Goal: Task Accomplishment & Management: Complete application form

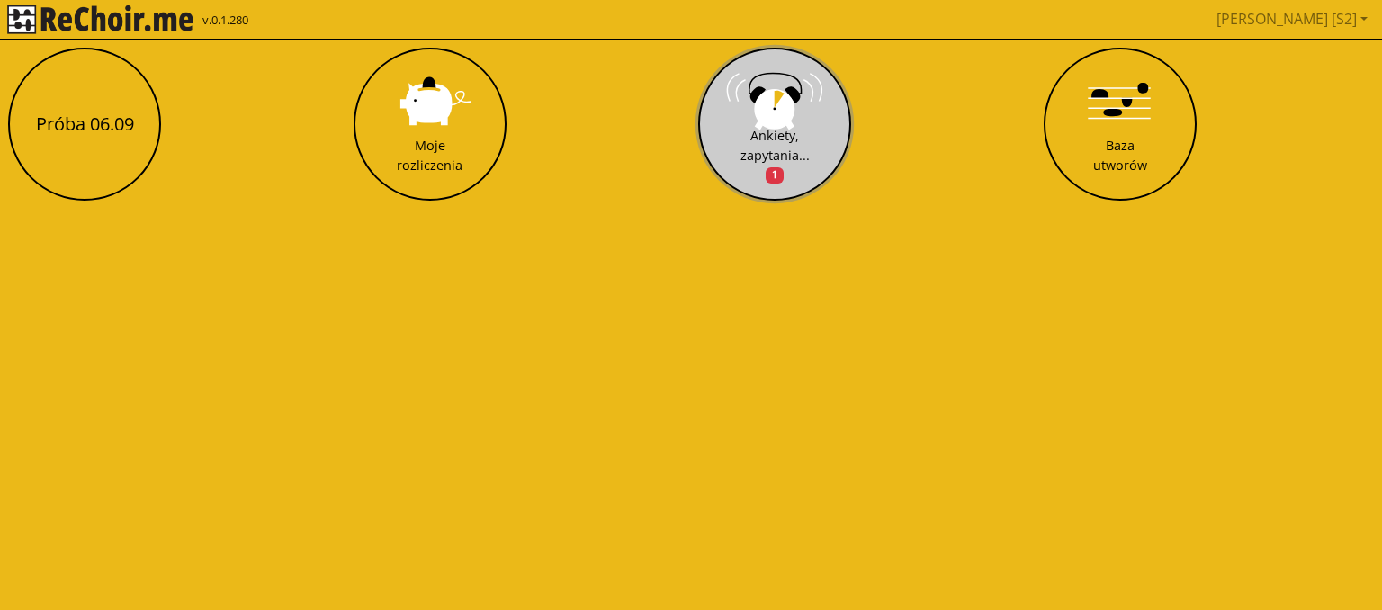
click at [773, 145] on div "Ankiety, zapytania... 1" at bounding box center [774, 155] width 69 height 58
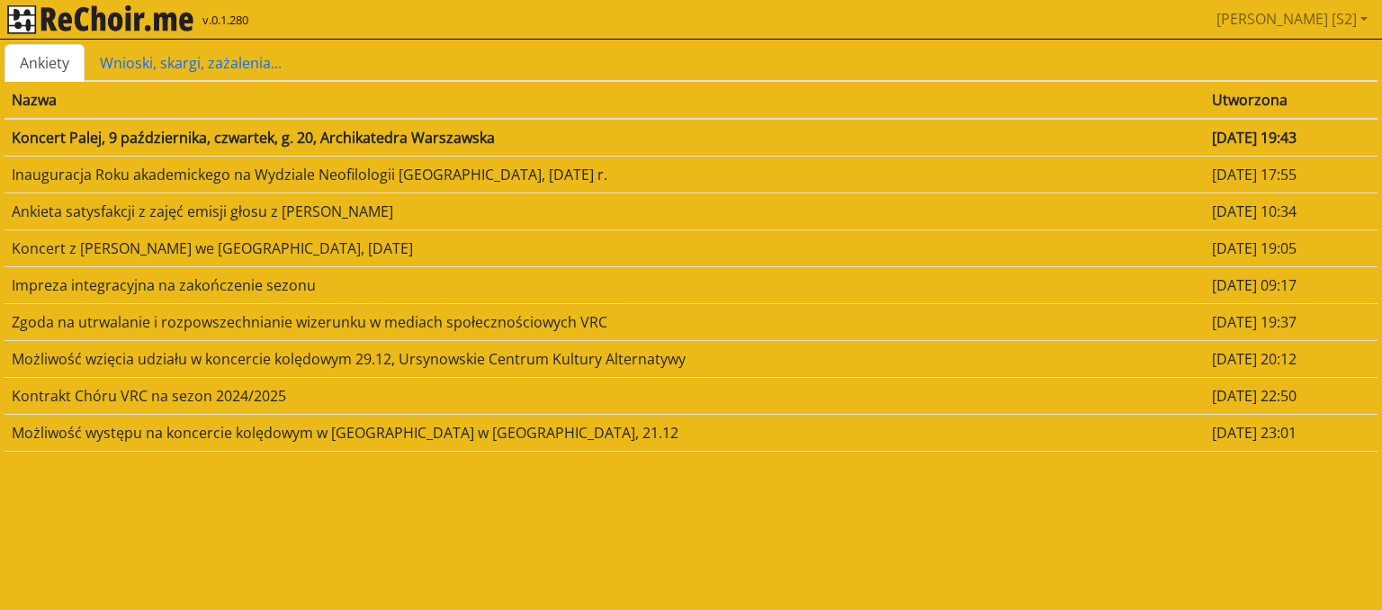
click at [531, 146] on td "Koncert Palej, 9 października, czwartek, g. 20, Archikatedra Warszawska" at bounding box center [604, 138] width 1200 height 38
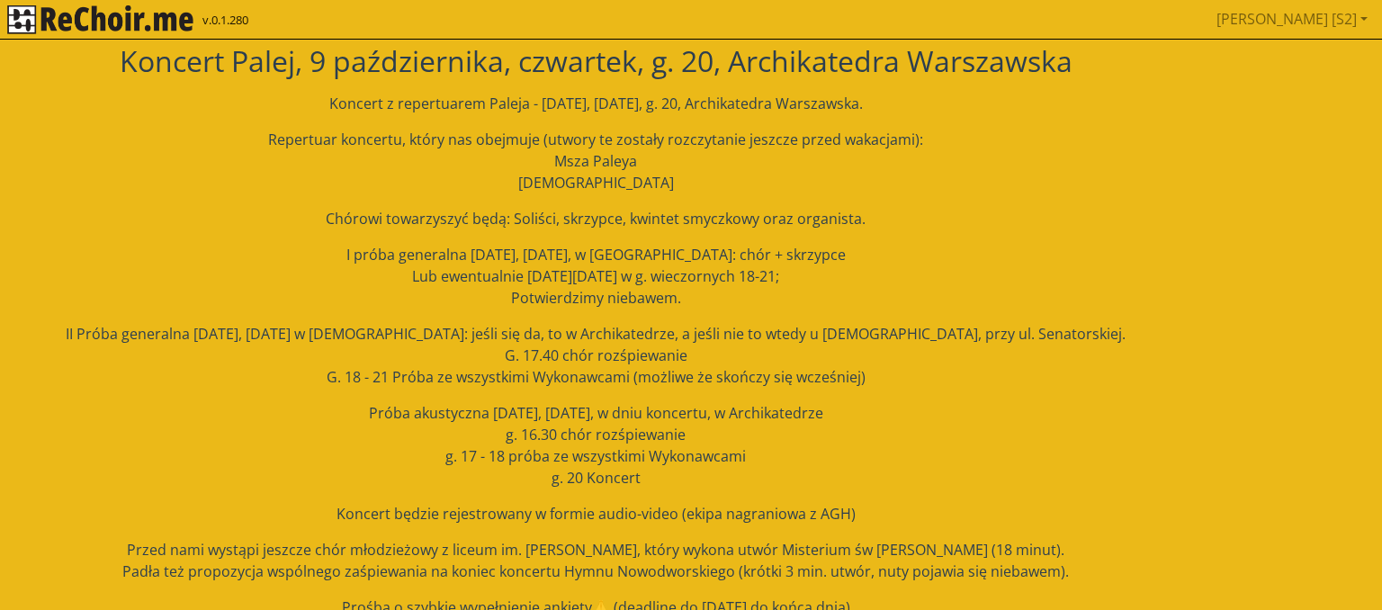
scroll to position [104, 0]
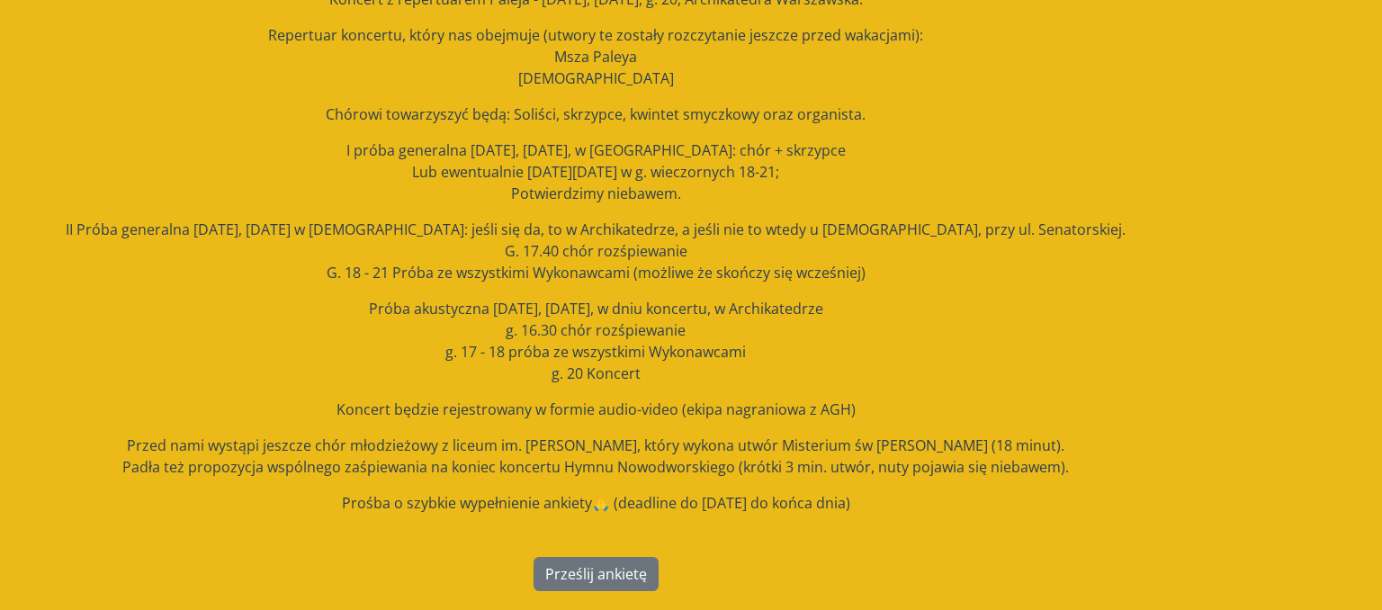
click at [595, 410] on p "Koncert będzie rejestrowany w formie audio-video (ekipa nagraniowa z AGH)" at bounding box center [595, 409] width 1182 height 22
click at [613, 272] on p "II Próba generalna [DATE], [DATE] w [DEMOGRAPHIC_DATA]: jeśli się da, to w Arch…" at bounding box center [595, 251] width 1182 height 65
click at [595, 497] on p "Prośba o szybkie wypełnienie ankiety🙏 (deadline do [DATE] do końca dnia)" at bounding box center [595, 503] width 1182 height 22
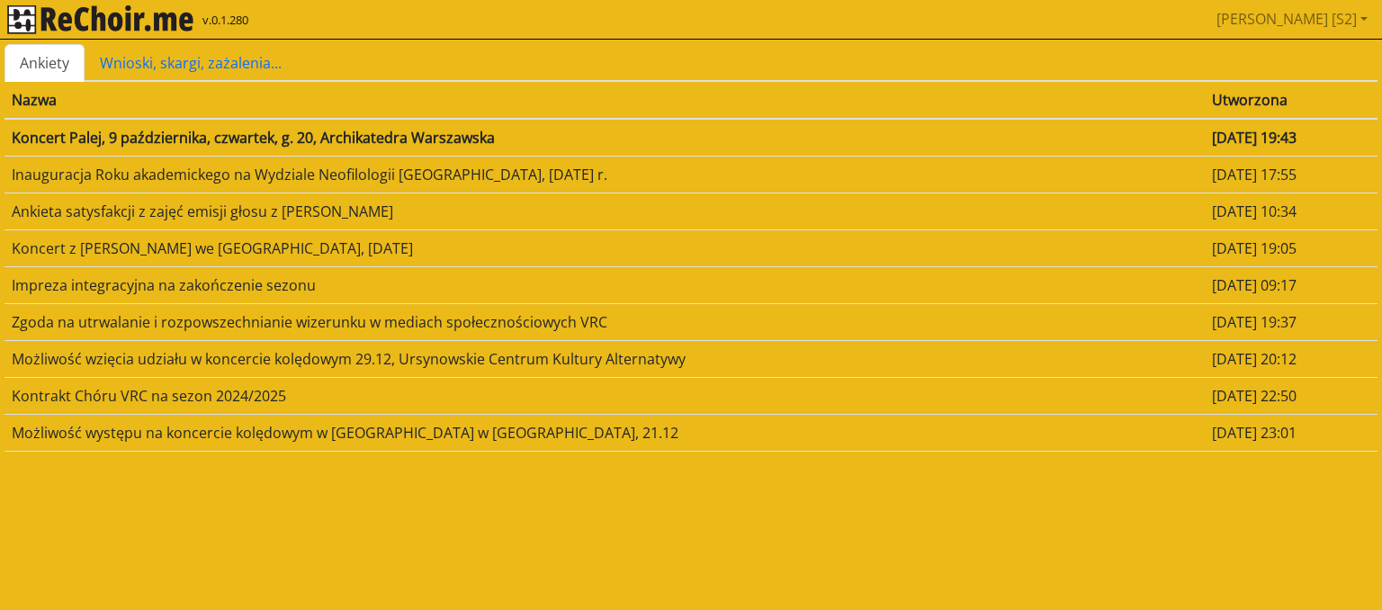
click at [293, 135] on td "Koncert Palej, 9 października, czwartek, g. 20, Archikatedra Warszawska" at bounding box center [604, 138] width 1200 height 38
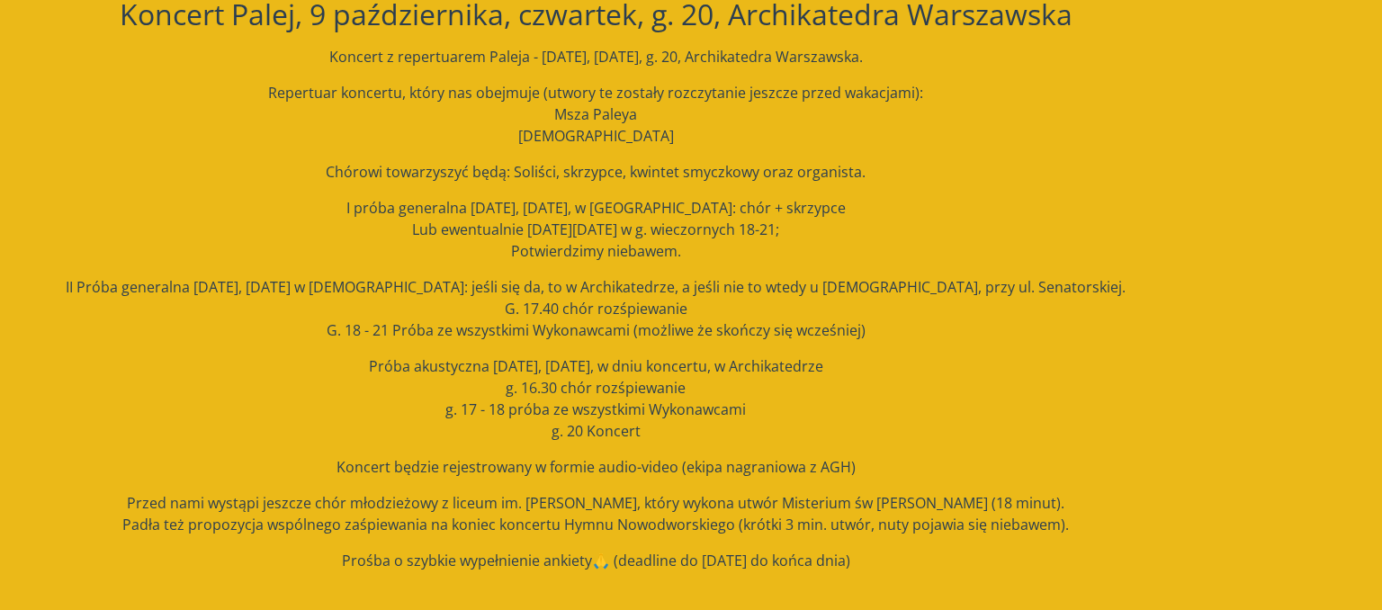
scroll to position [104, 0]
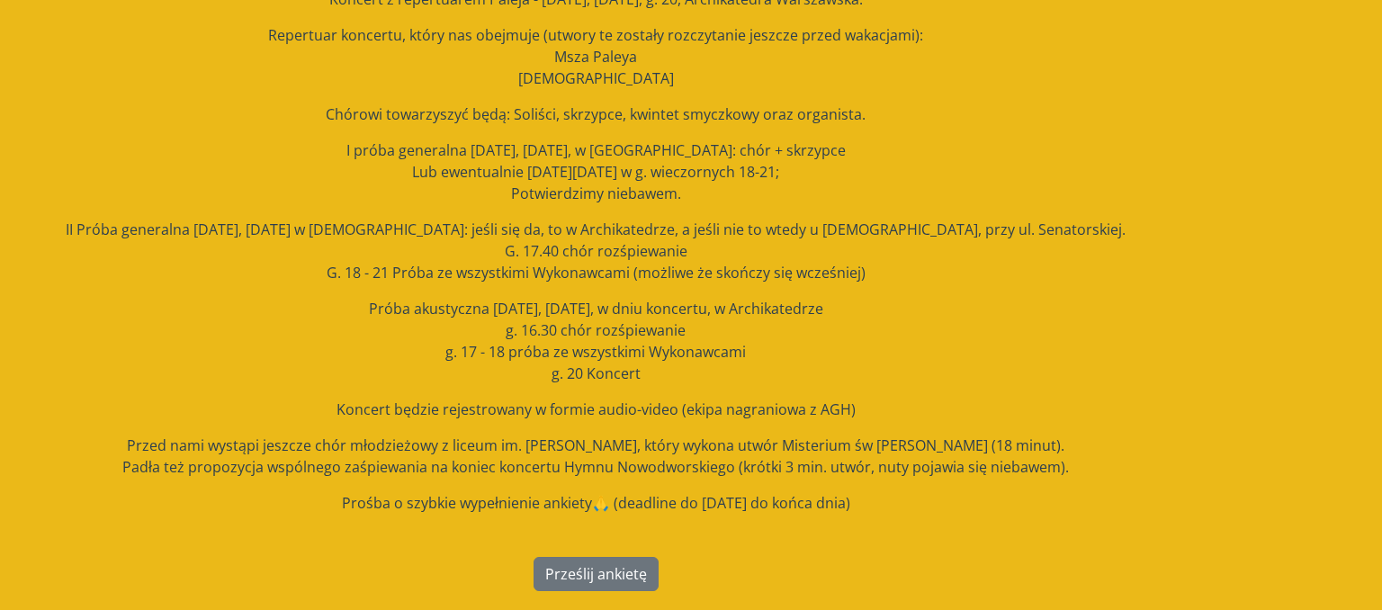
click at [590, 506] on p "Prośba o szybkie wypełnienie ankiety🙏 (deadline do [DATE] do końca dnia)" at bounding box center [595, 503] width 1182 height 22
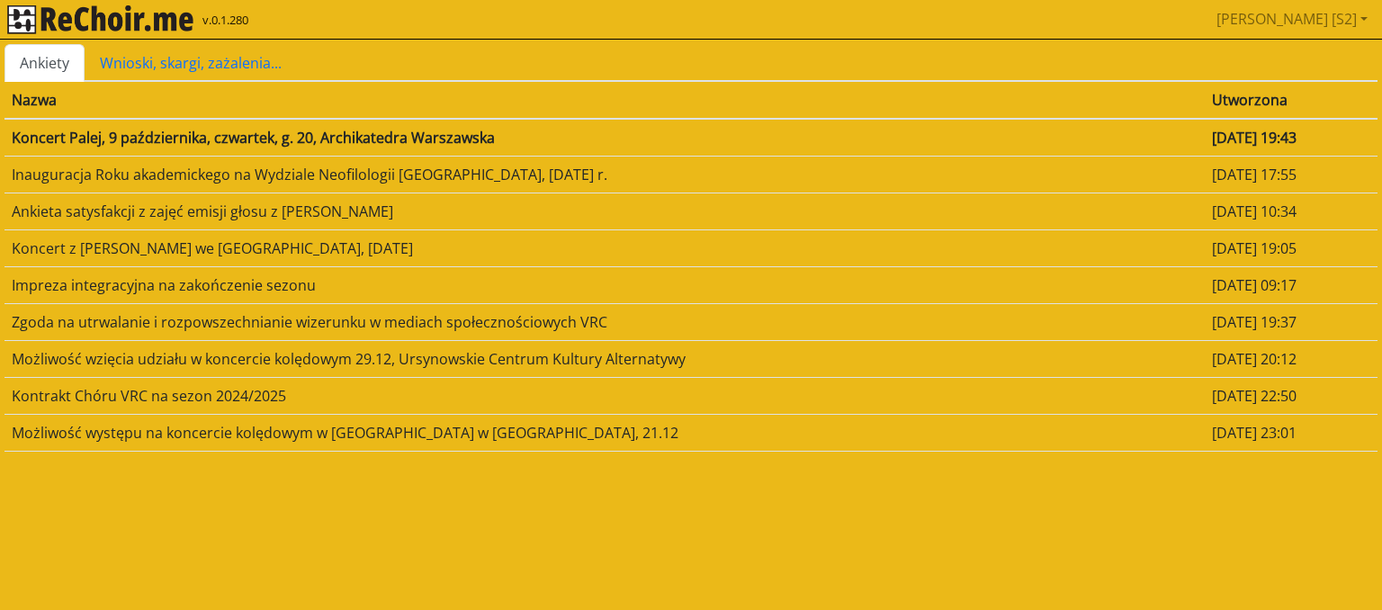
click at [210, 134] on td "Koncert Palej, 9 października, czwartek, g. 20, Archikatedra Warszawska" at bounding box center [604, 138] width 1200 height 38
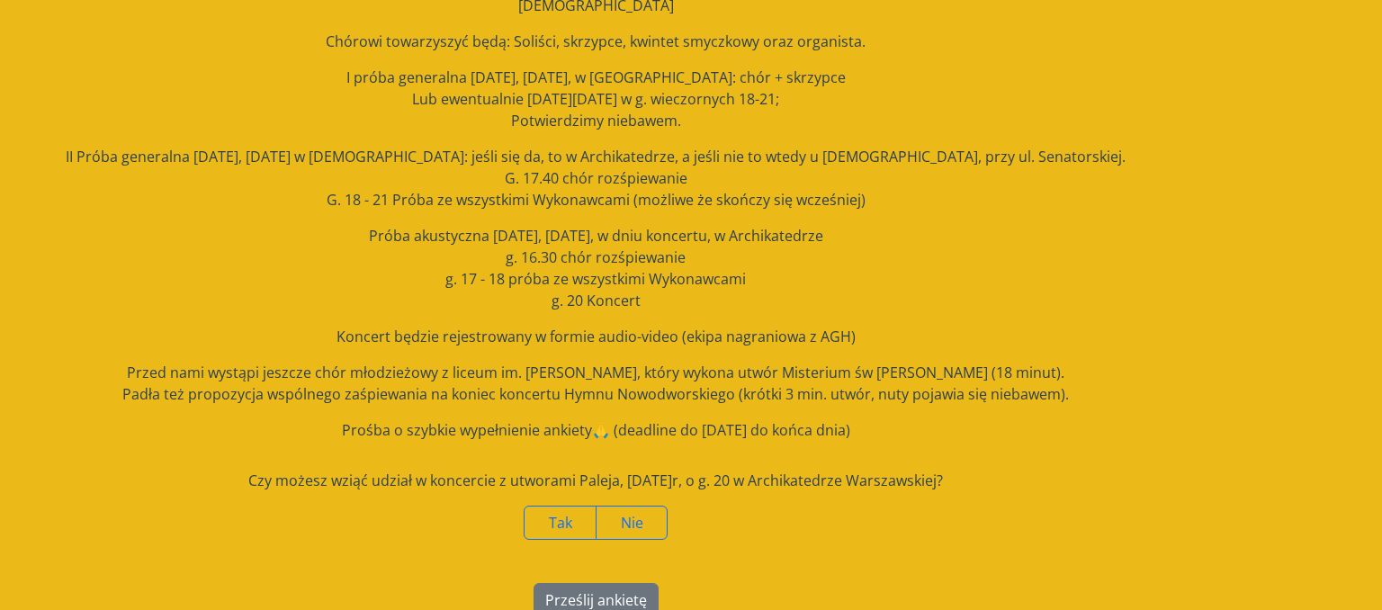
scroll to position [203, 0]
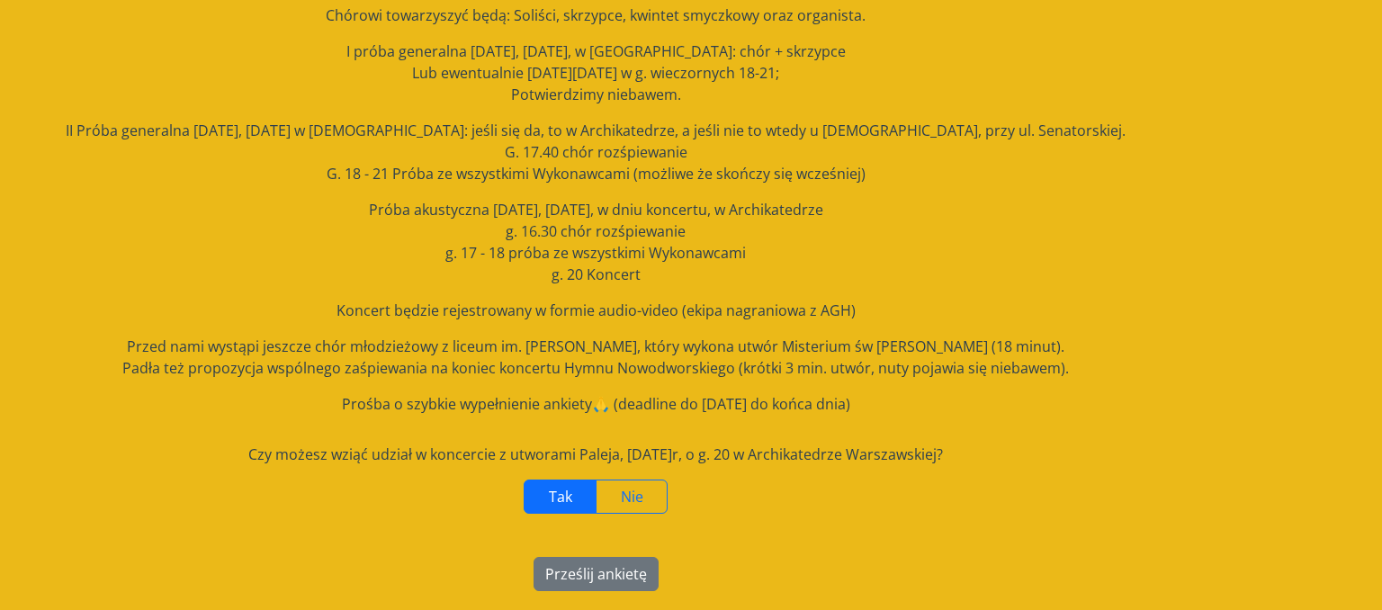
click at [570, 498] on span "Tak" at bounding box center [560, 497] width 23 height 20
click at [606, 574] on button "Prześlij ankietę" at bounding box center [595, 574] width 125 height 34
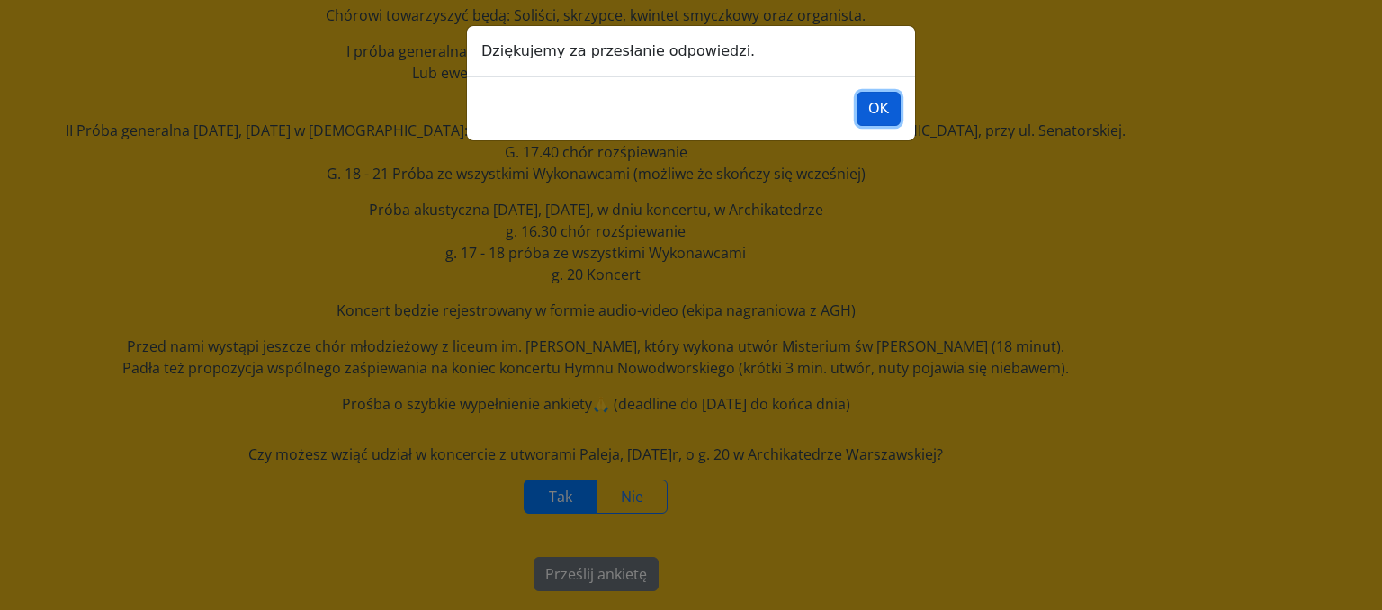
click at [880, 110] on button "OK" at bounding box center [878, 109] width 44 height 34
